Goal: Transaction & Acquisition: Purchase product/service

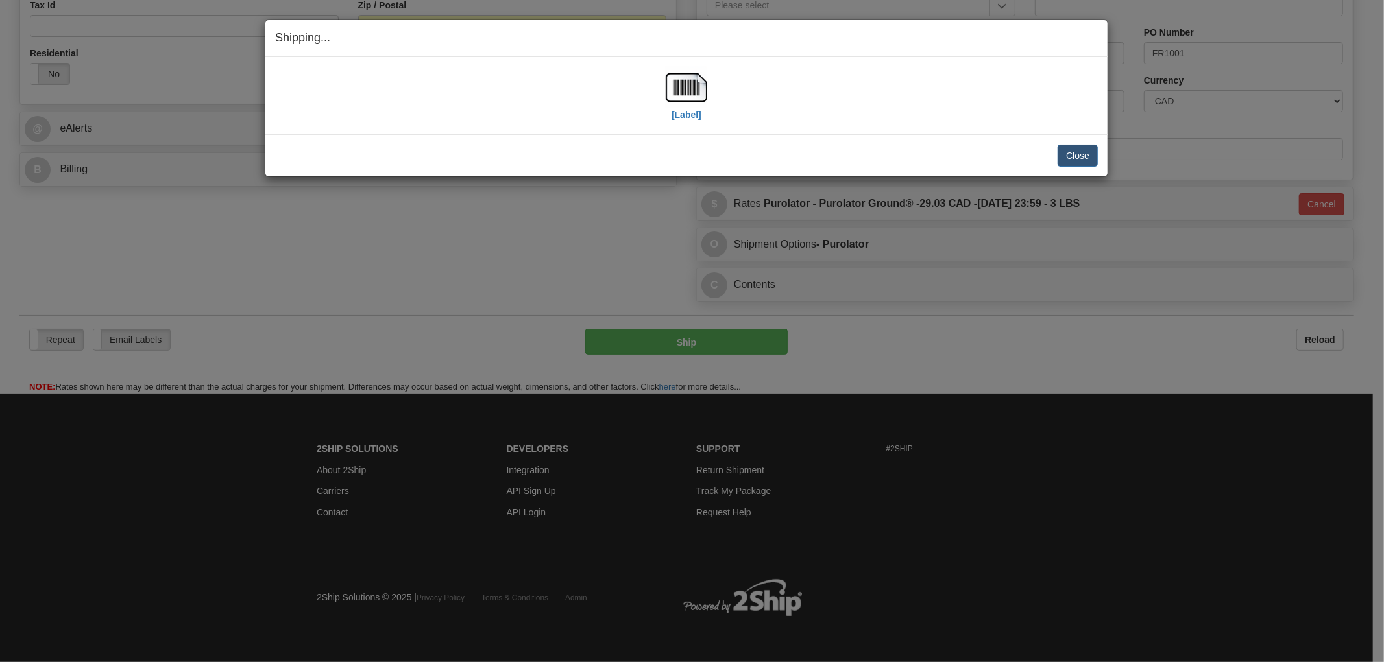
click at [612, 106] on div "[Label]" at bounding box center [686, 96] width 823 height 58
click at [1074, 151] on button "Close" at bounding box center [1078, 156] width 40 height 22
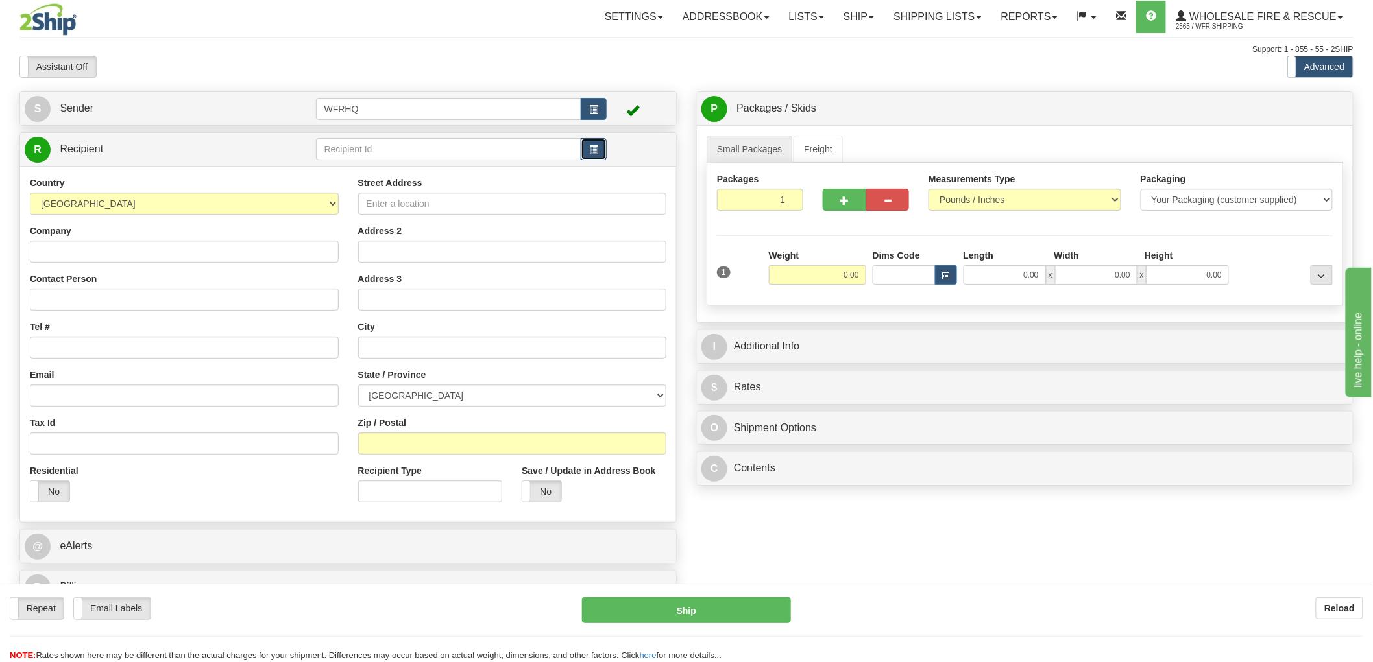
click at [598, 156] on button "button" at bounding box center [594, 149] width 26 height 22
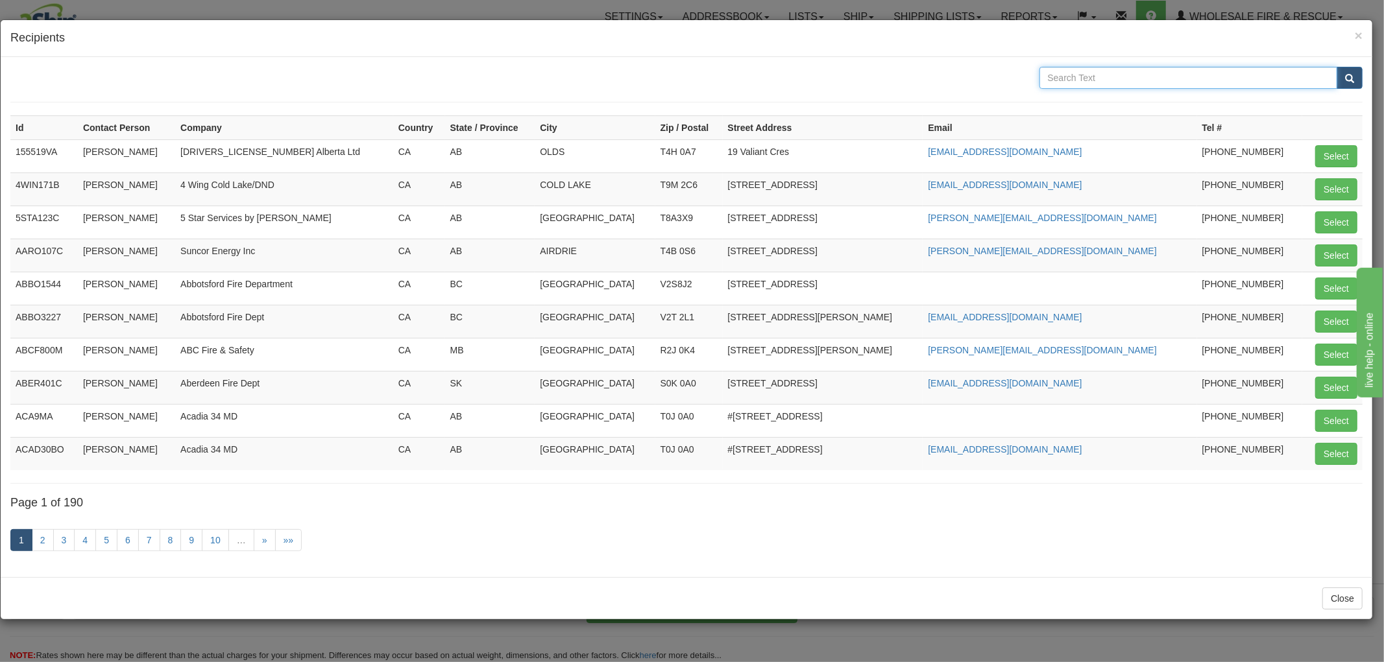
click at [1069, 77] on input "text" at bounding box center [1188, 78] width 298 height 22
type input "osoyoos"
click at [1337, 67] on button "submit" at bounding box center [1350, 78] width 26 height 22
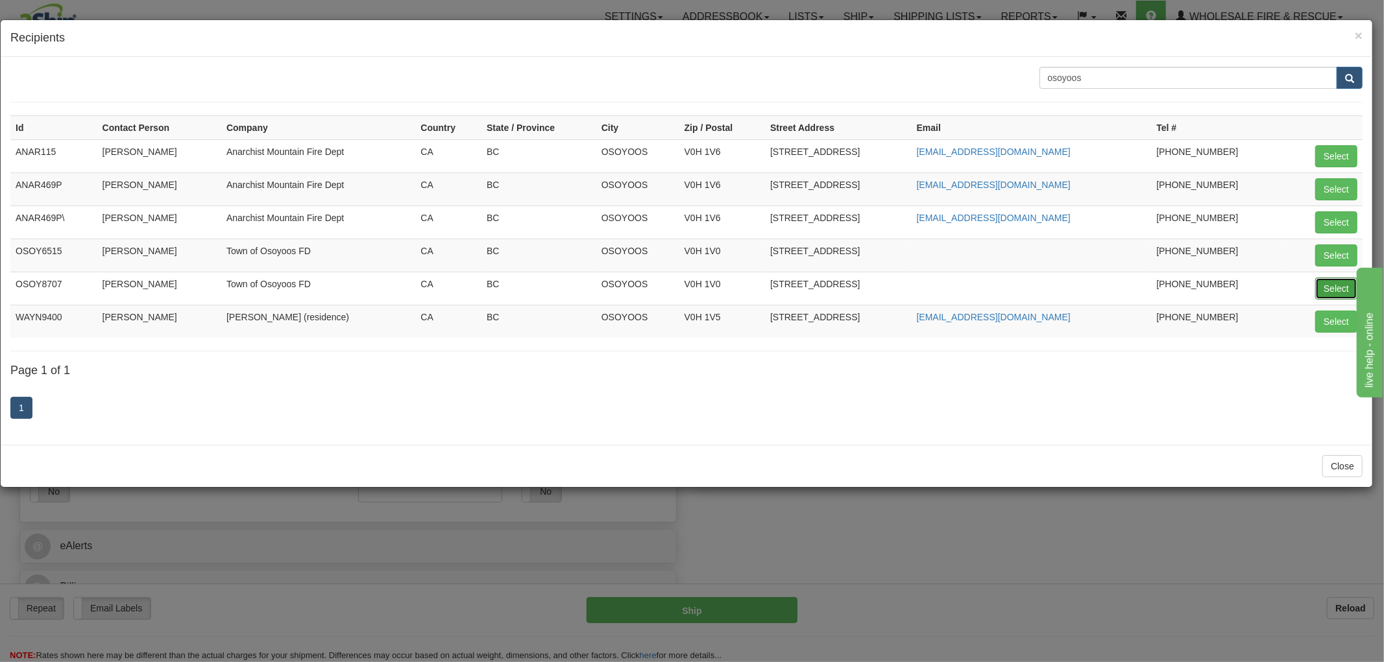
click at [1332, 288] on button "Select" at bounding box center [1336, 289] width 42 height 22
type input "OSOY8707"
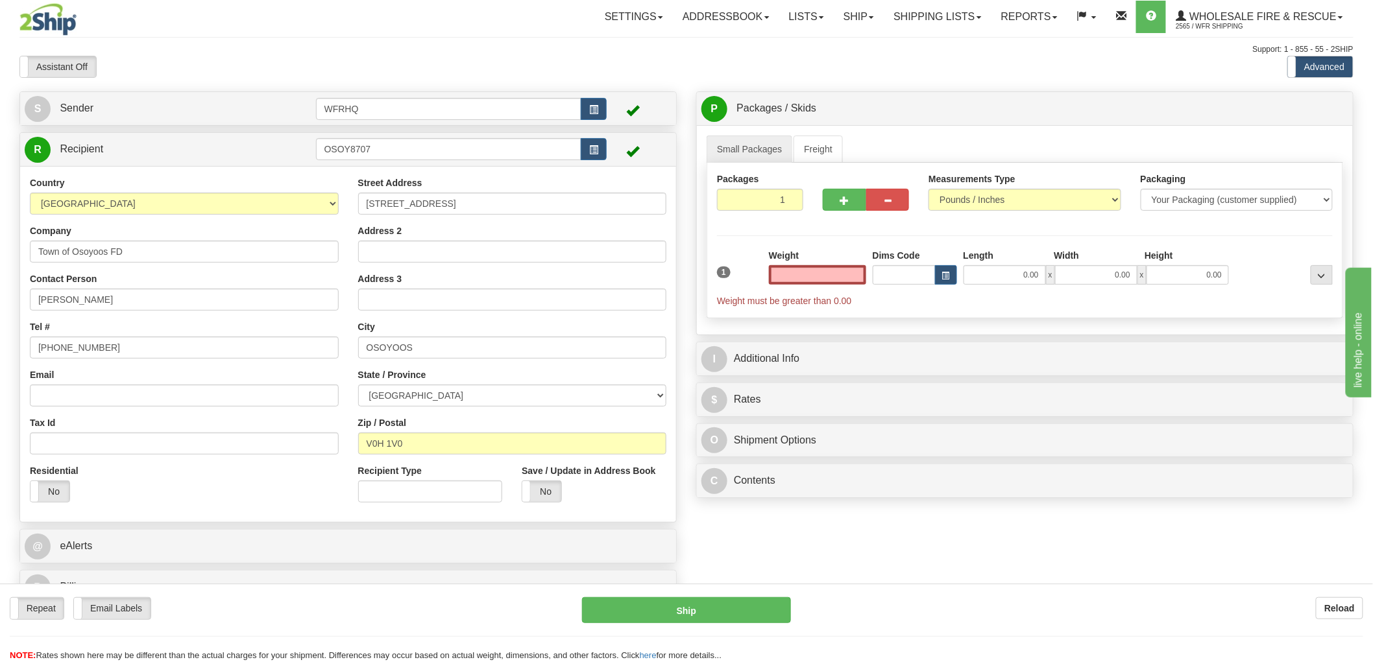
type input "0.00"
click at [99, 401] on input "Email" at bounding box center [184, 396] width 309 height 22
paste input "ckortmeyer@osoyoos.ca"
type input "ckortmeyer@osoyoos.ca"
click at [546, 502] on label "No" at bounding box center [541, 491] width 39 height 21
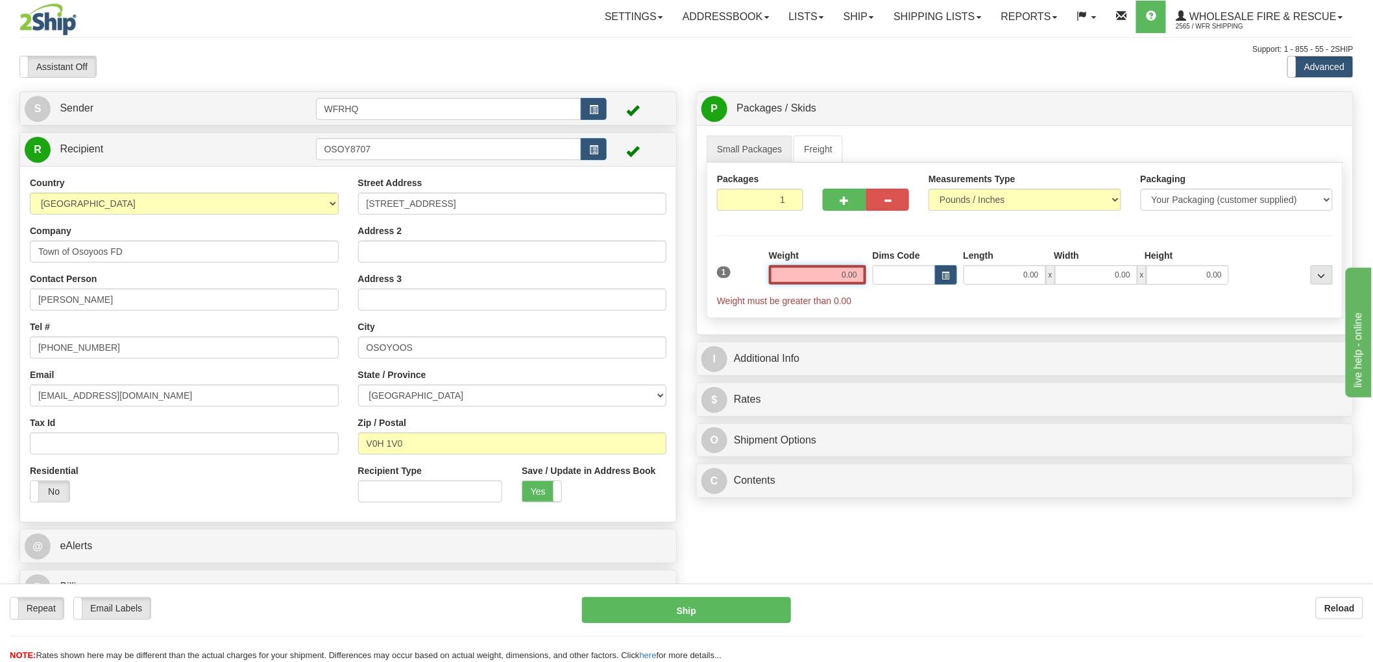
click at [825, 270] on input "0.00" at bounding box center [817, 274] width 97 height 19
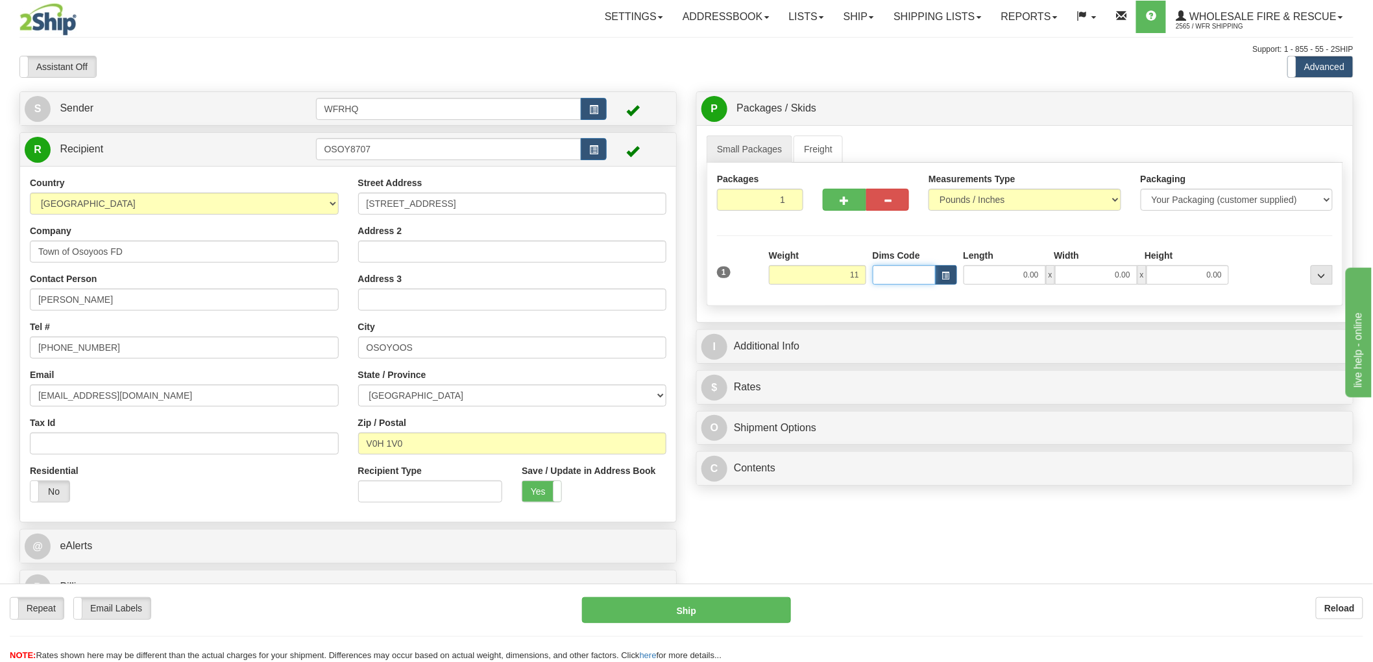
type input "11.00"
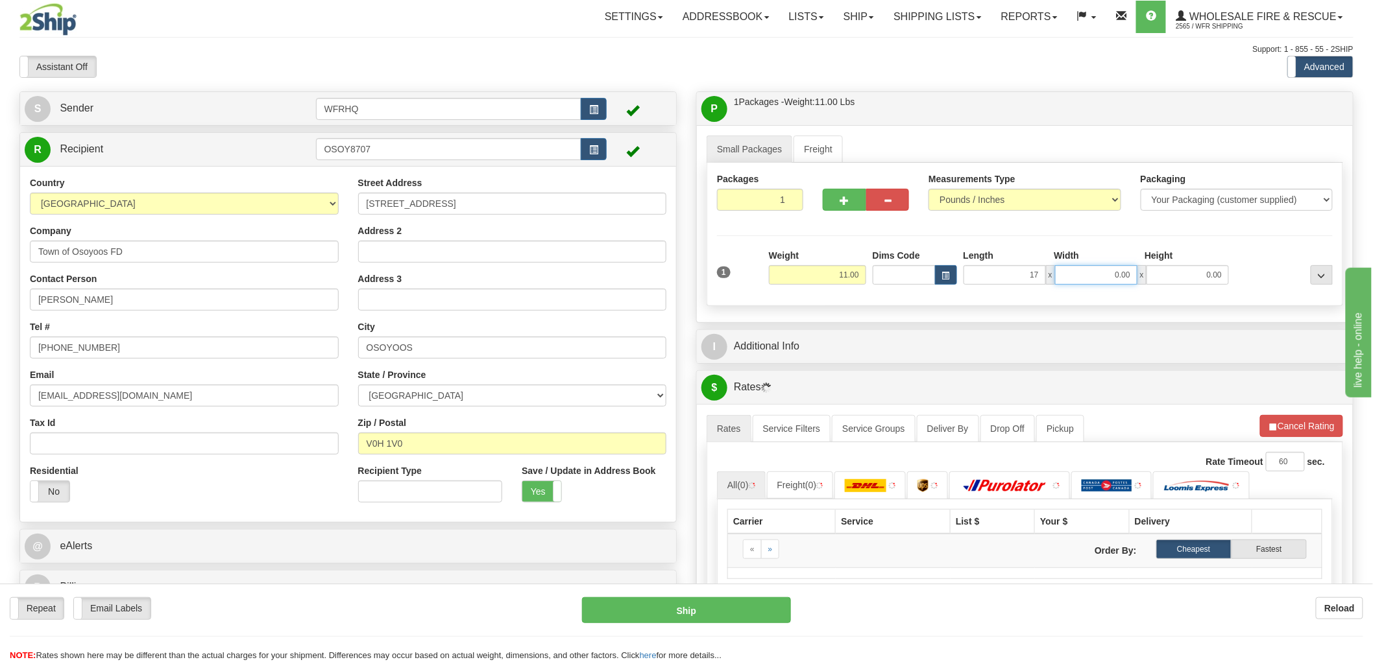
type input "17.00"
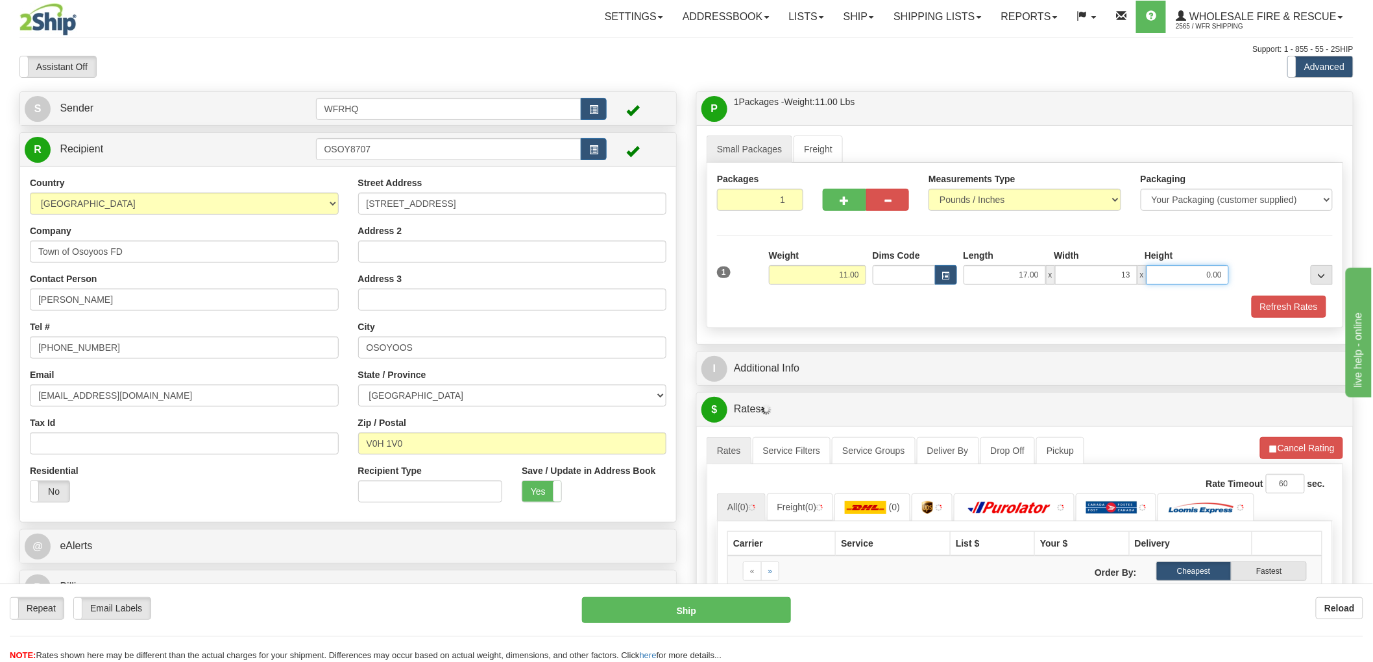
type input "13.00"
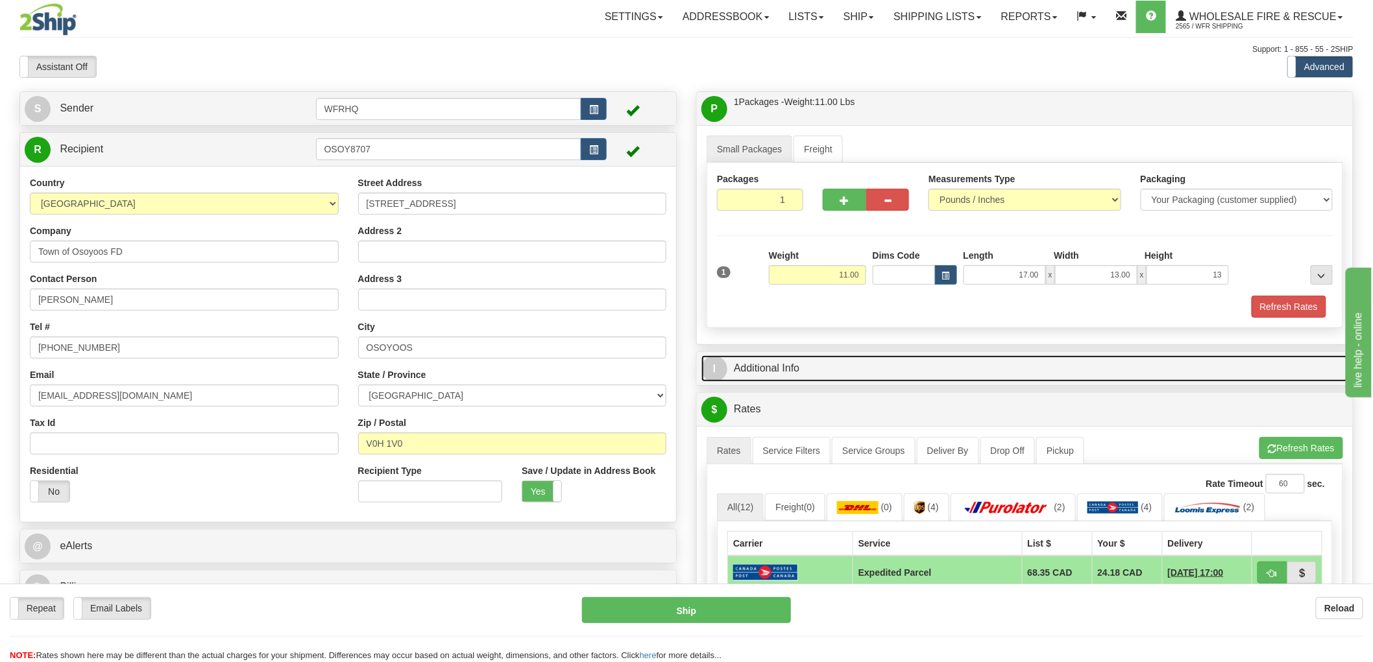
click at [775, 377] on link "I Additional Info" at bounding box center [1024, 369] width 647 height 27
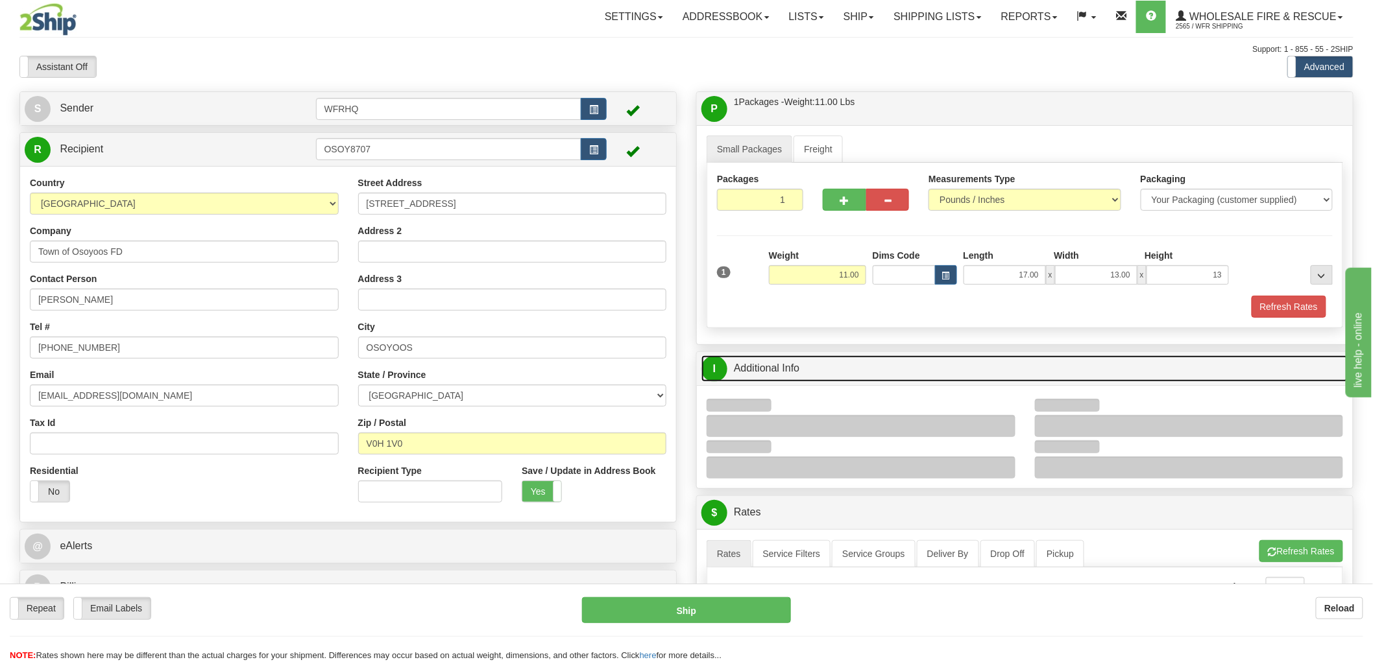
type input "13.00"
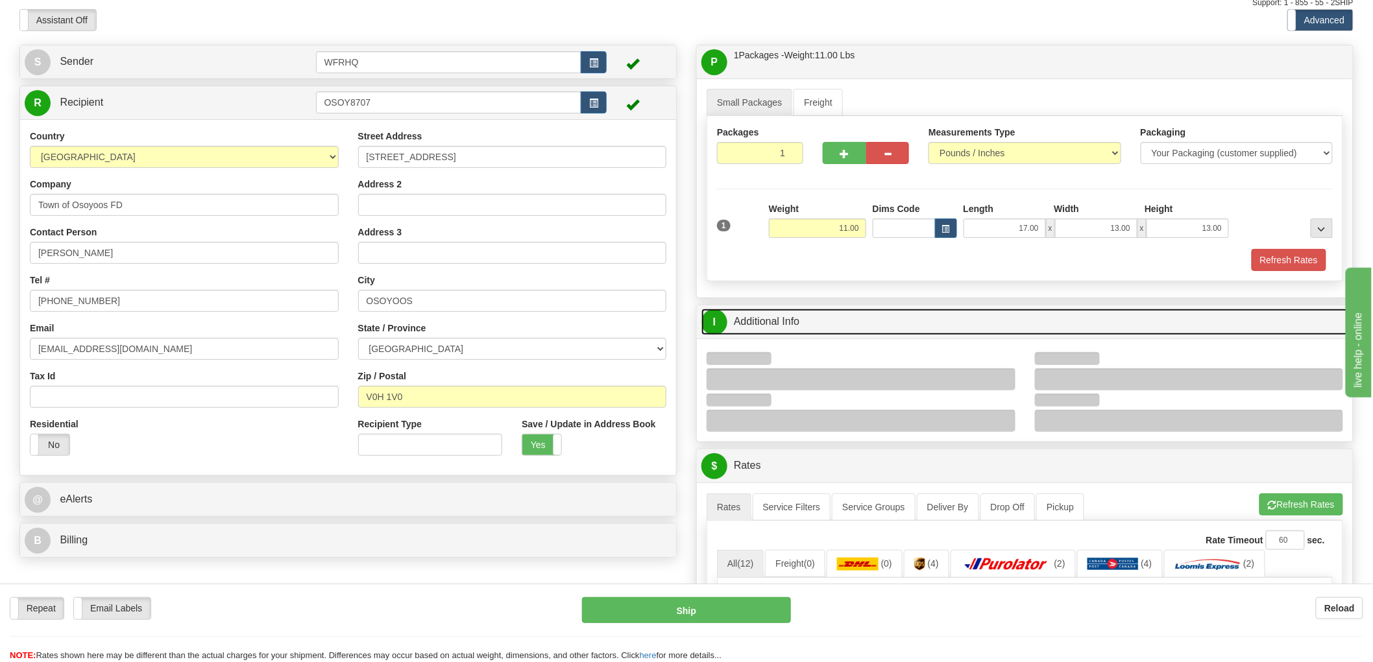
scroll to position [72, 0]
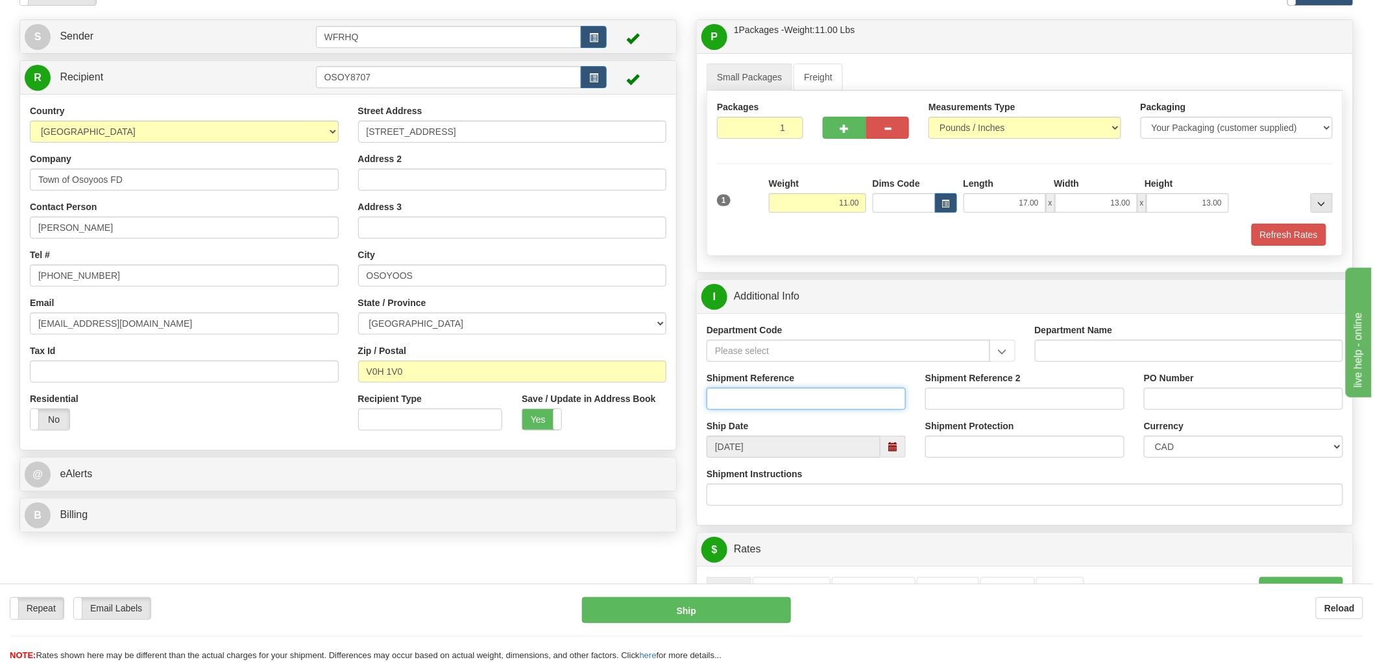
click at [753, 407] on input "Shipment Reference" at bounding box center [806, 399] width 199 height 22
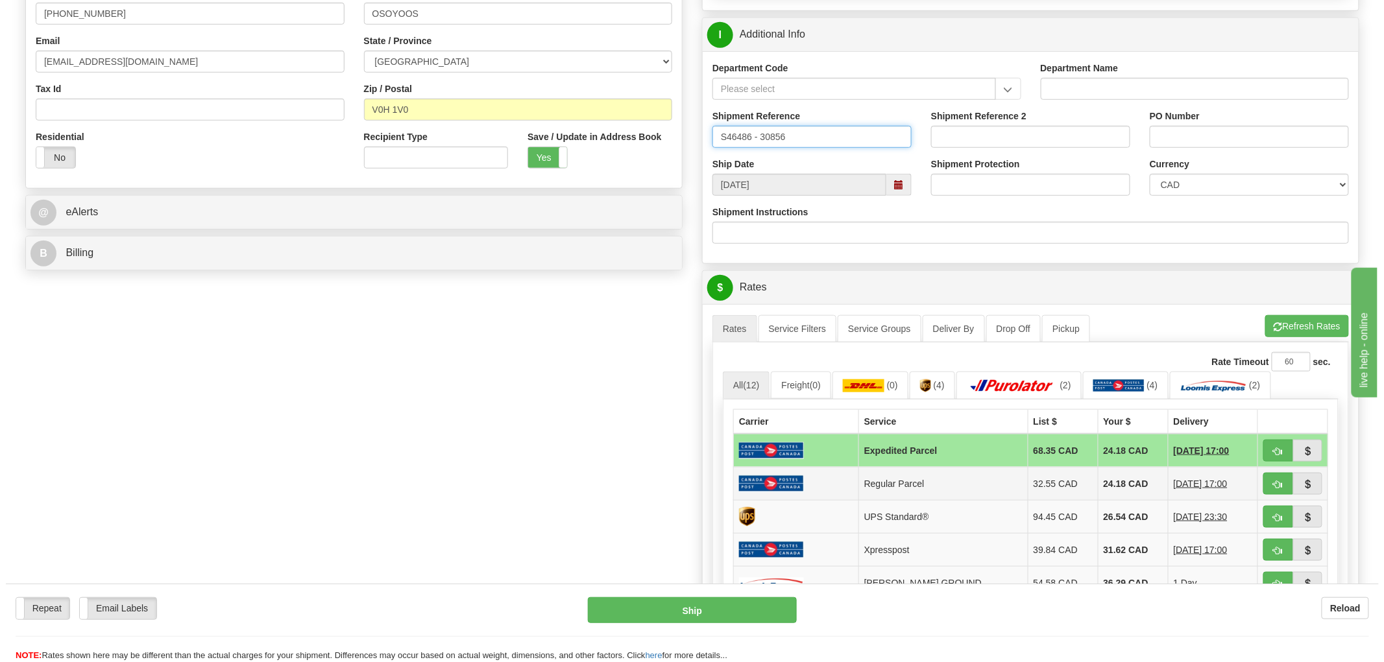
scroll to position [360, 0]
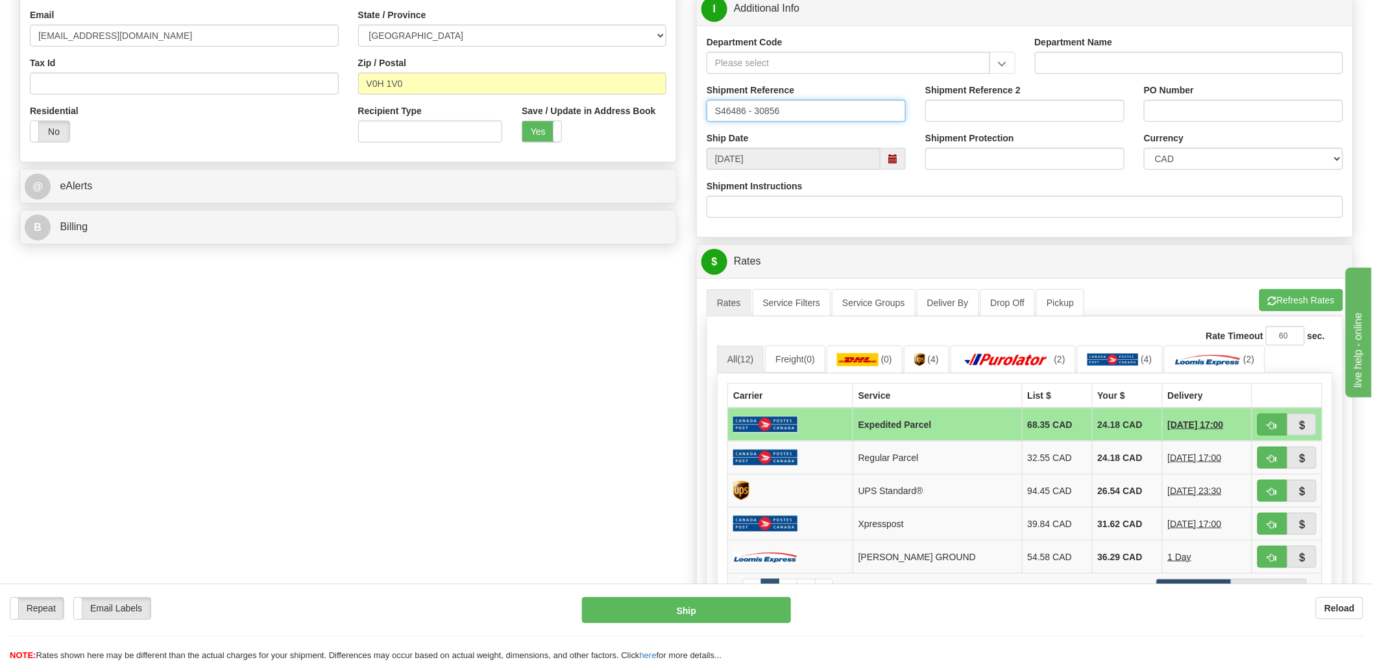
type input "S46486 - 30856"
click at [1268, 492] on span "button" at bounding box center [1272, 492] width 9 height 8
type input "11"
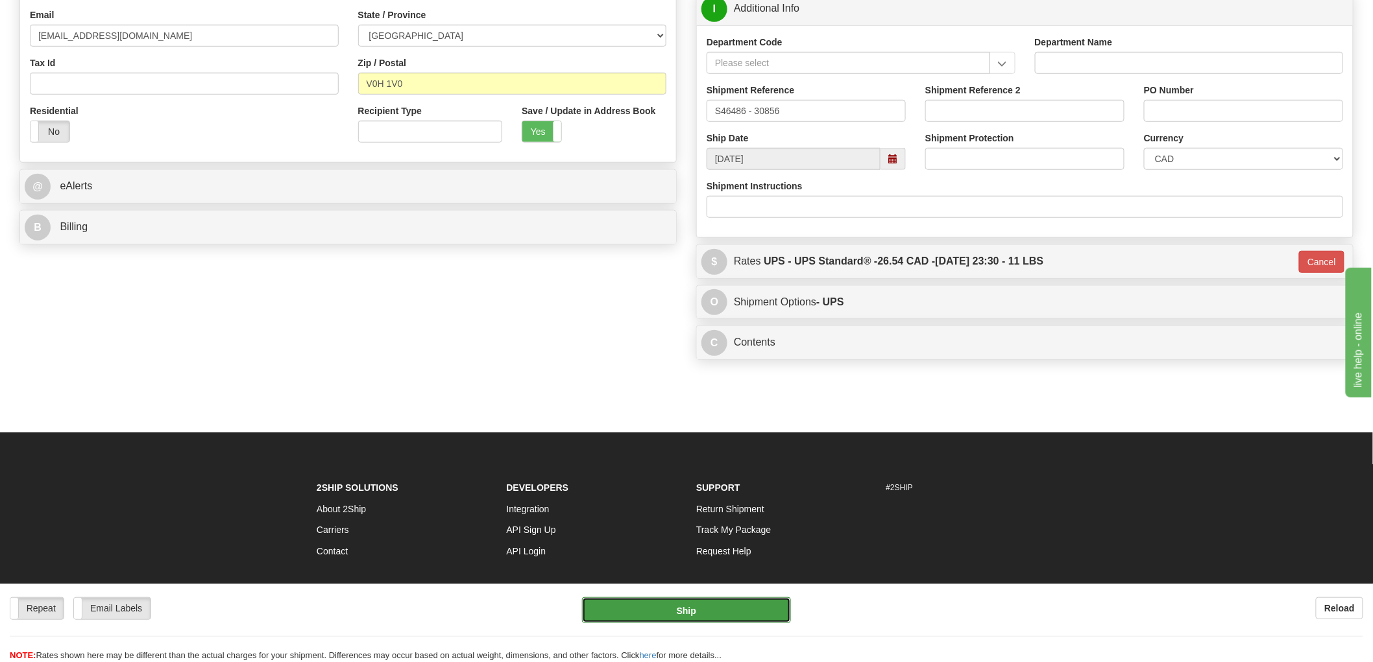
click at [697, 611] on button "Ship" at bounding box center [687, 611] width 210 height 26
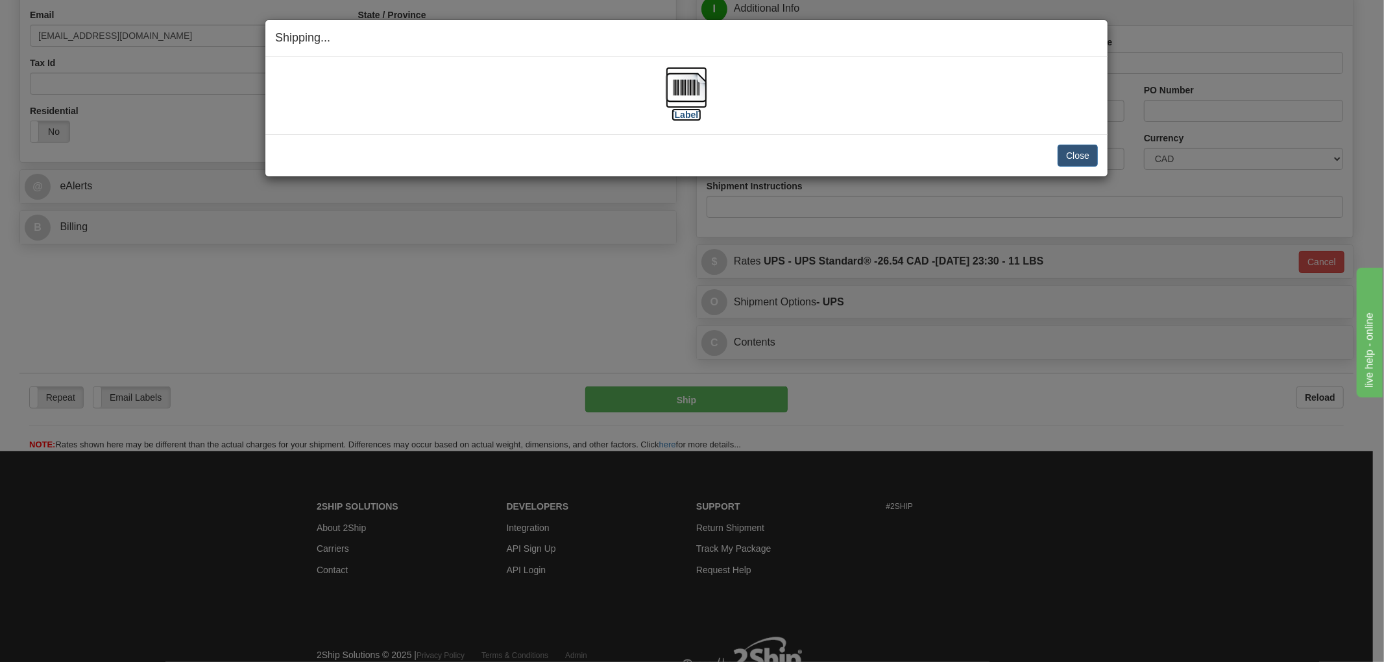
click at [679, 87] on img at bounding box center [687, 88] width 42 height 42
